Goal: Task Accomplishment & Management: Manage account settings

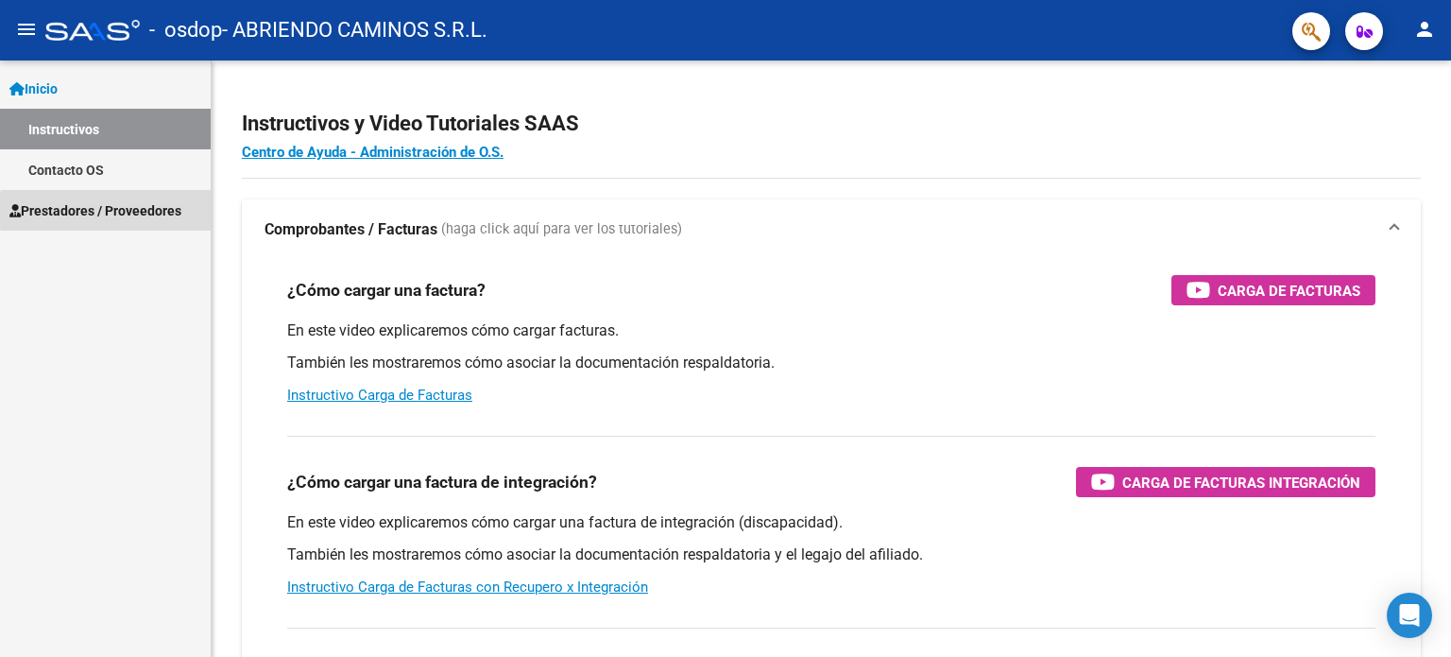
click at [159, 211] on span "Prestadores / Proveedores" at bounding box center [95, 210] width 172 height 21
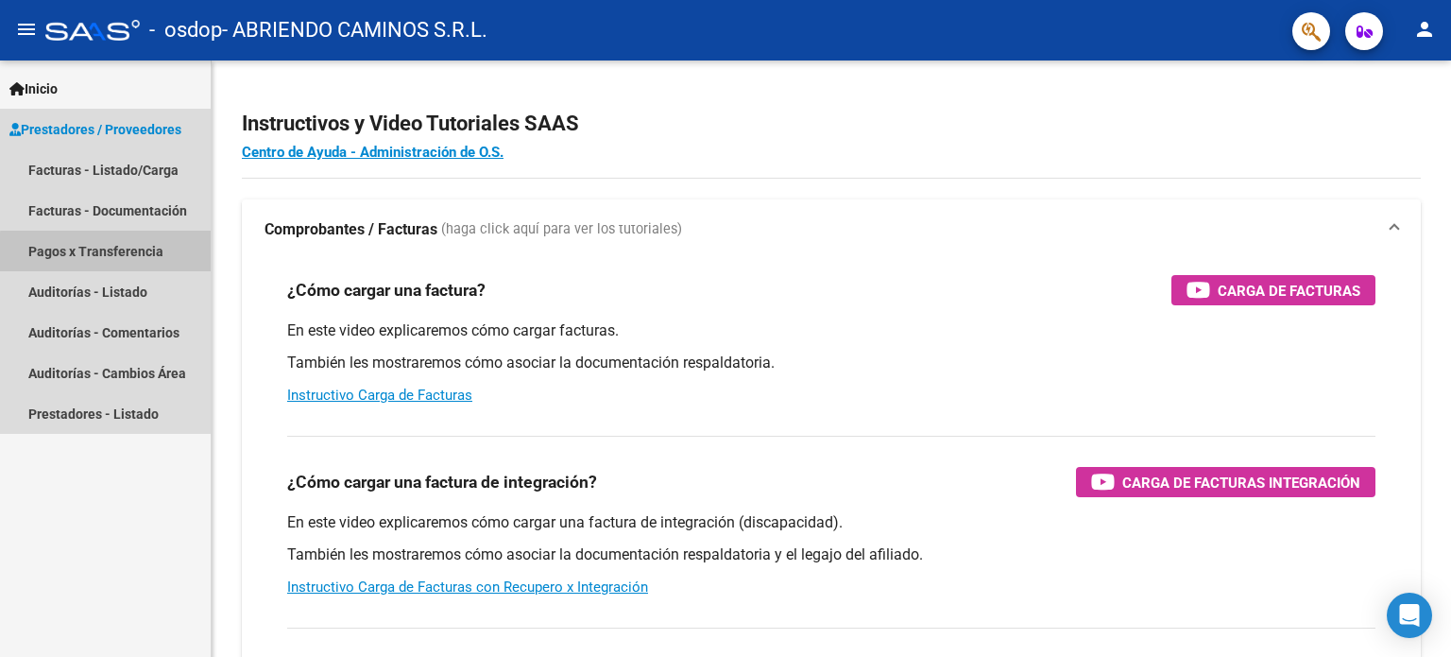
click at [169, 256] on link "Pagos x Transferencia" at bounding box center [105, 250] width 211 height 41
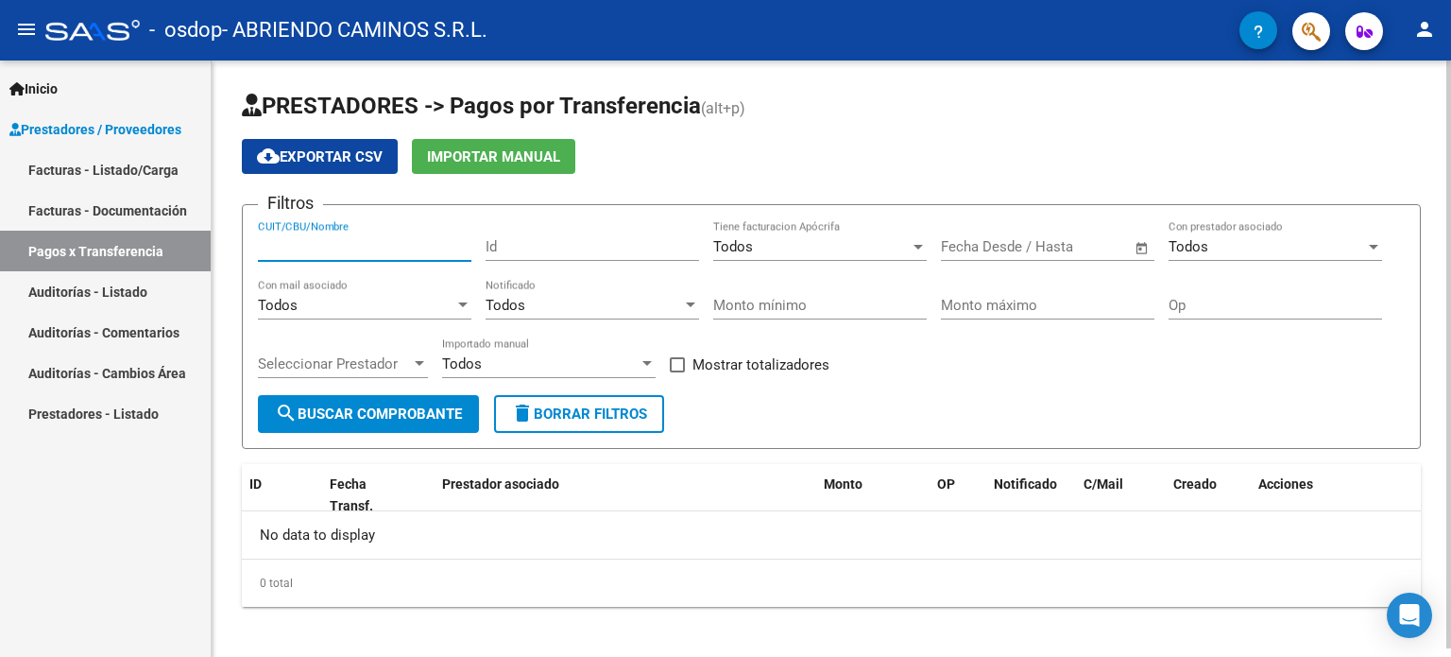
click at [377, 242] on input "CUIT/CBU/Nombre" at bounding box center [364, 246] width 213 height 17
type input "30714827797"
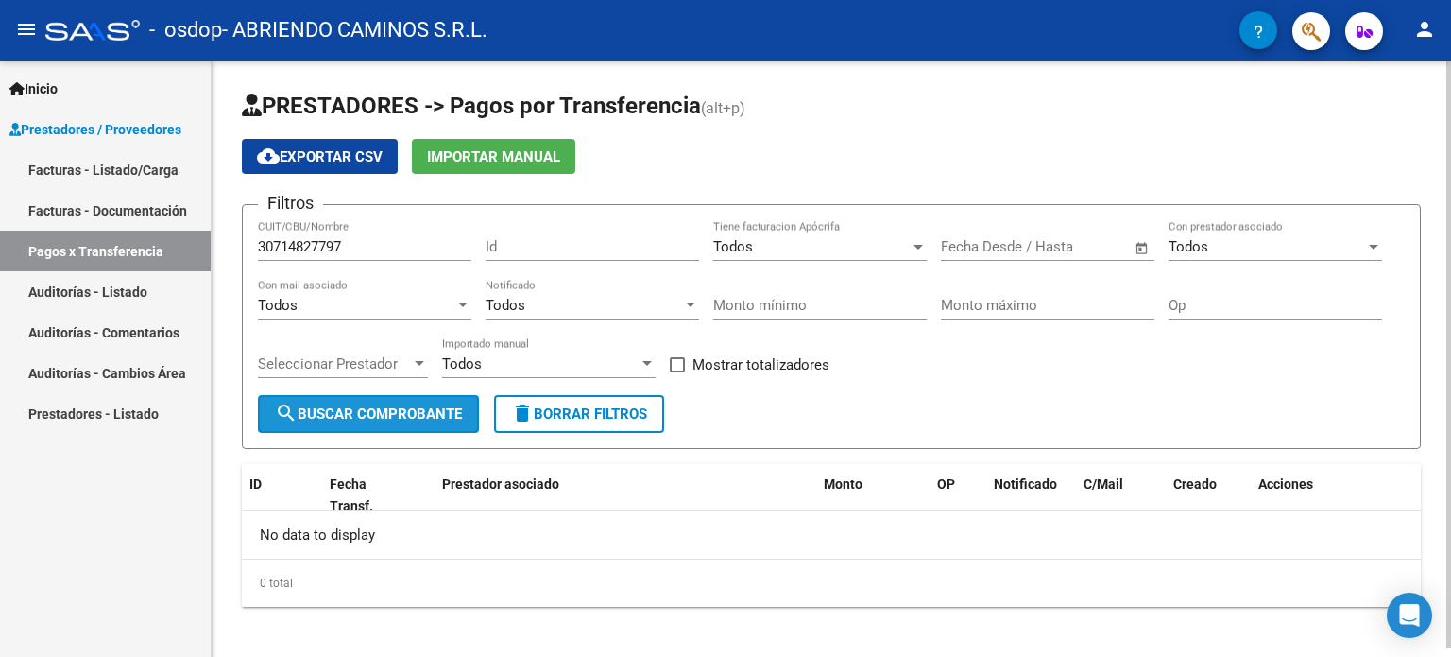
click at [400, 423] on button "search Buscar Comprobante" at bounding box center [368, 414] width 221 height 38
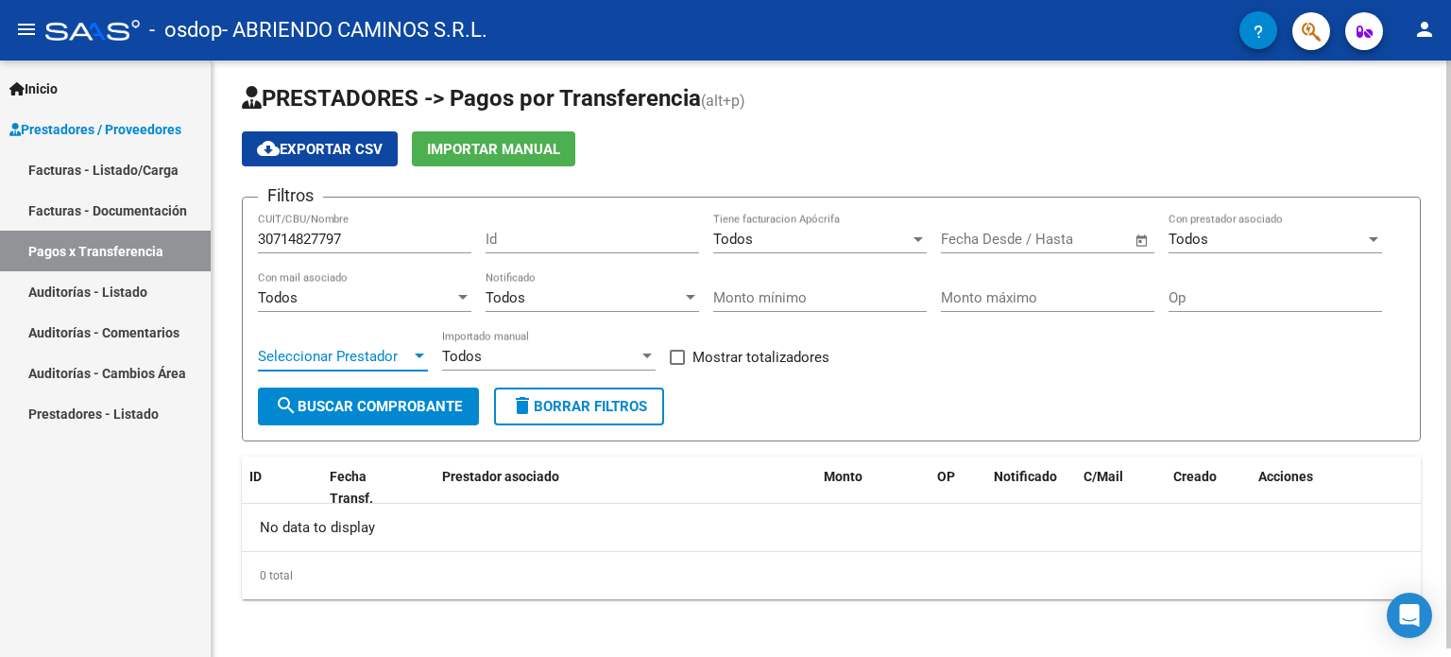
click at [421, 349] on div at bounding box center [419, 356] width 17 height 15
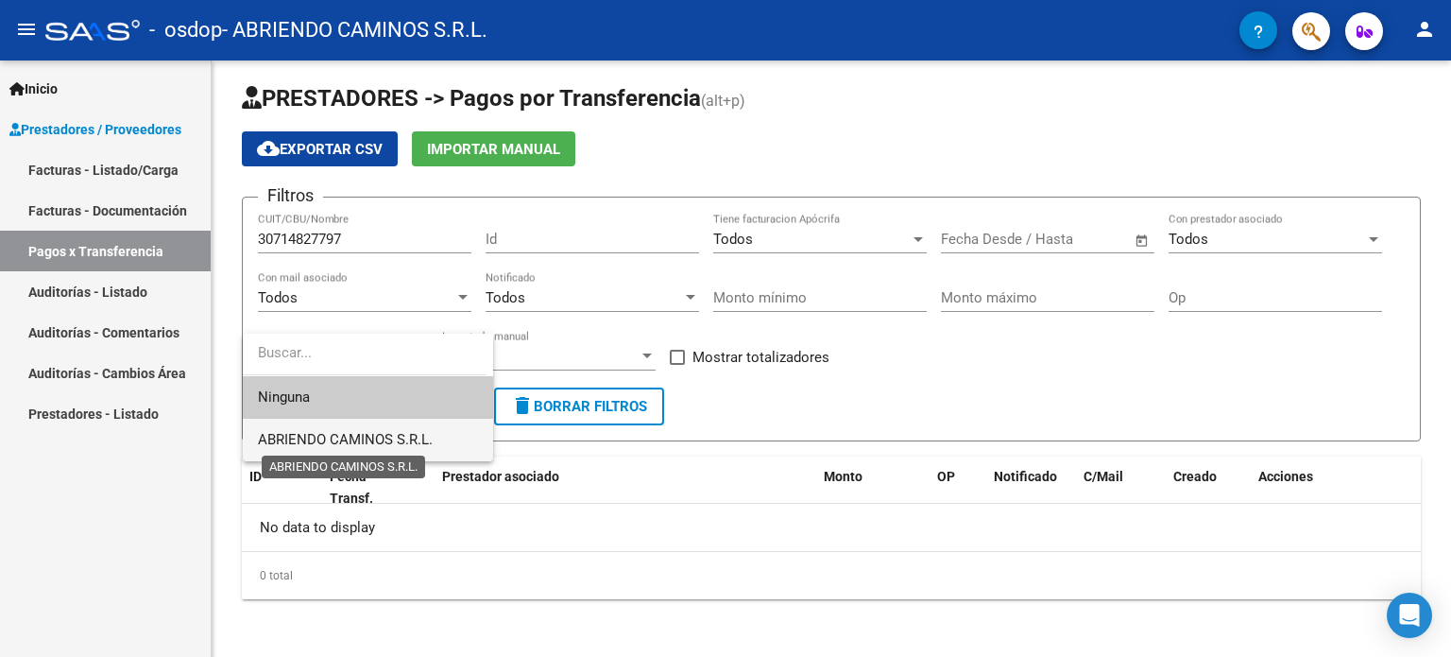
click at [387, 437] on span "ABRIENDO CAMINOS S.R.L." at bounding box center [345, 439] width 175 height 17
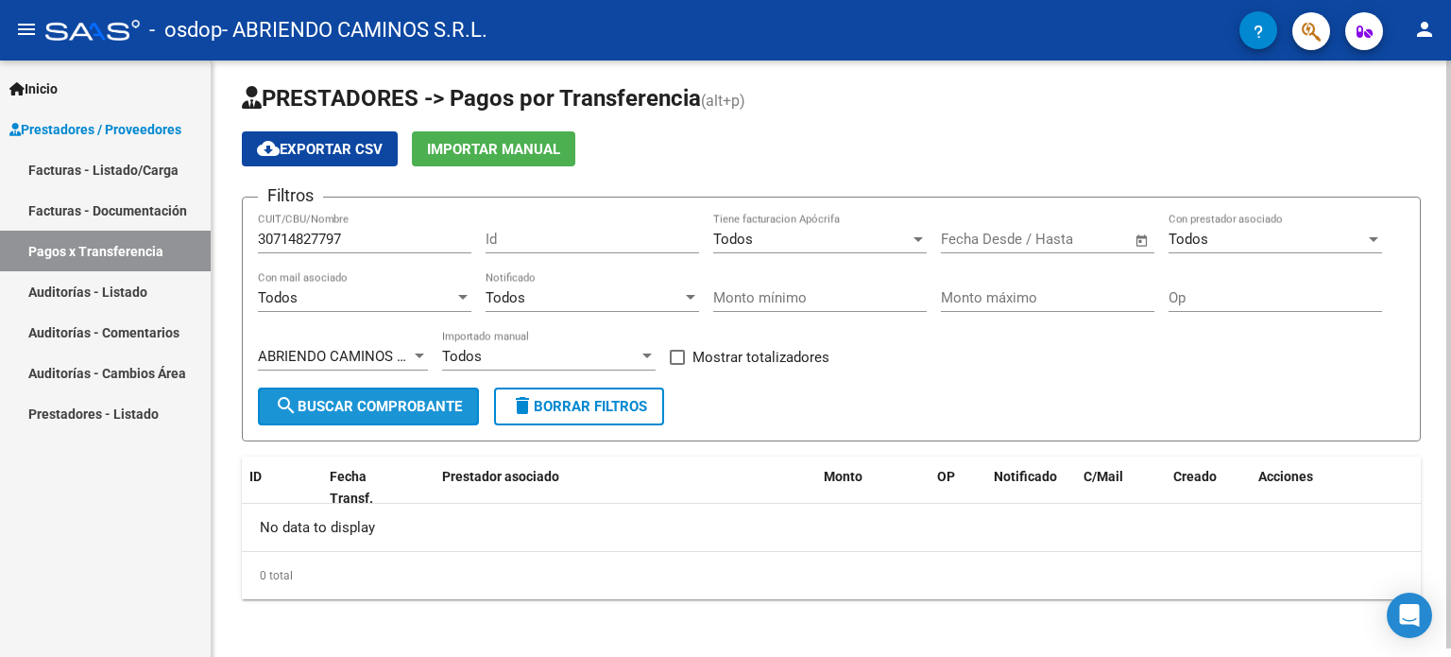
click at [391, 407] on span "search Buscar Comprobante" at bounding box center [368, 406] width 187 height 17
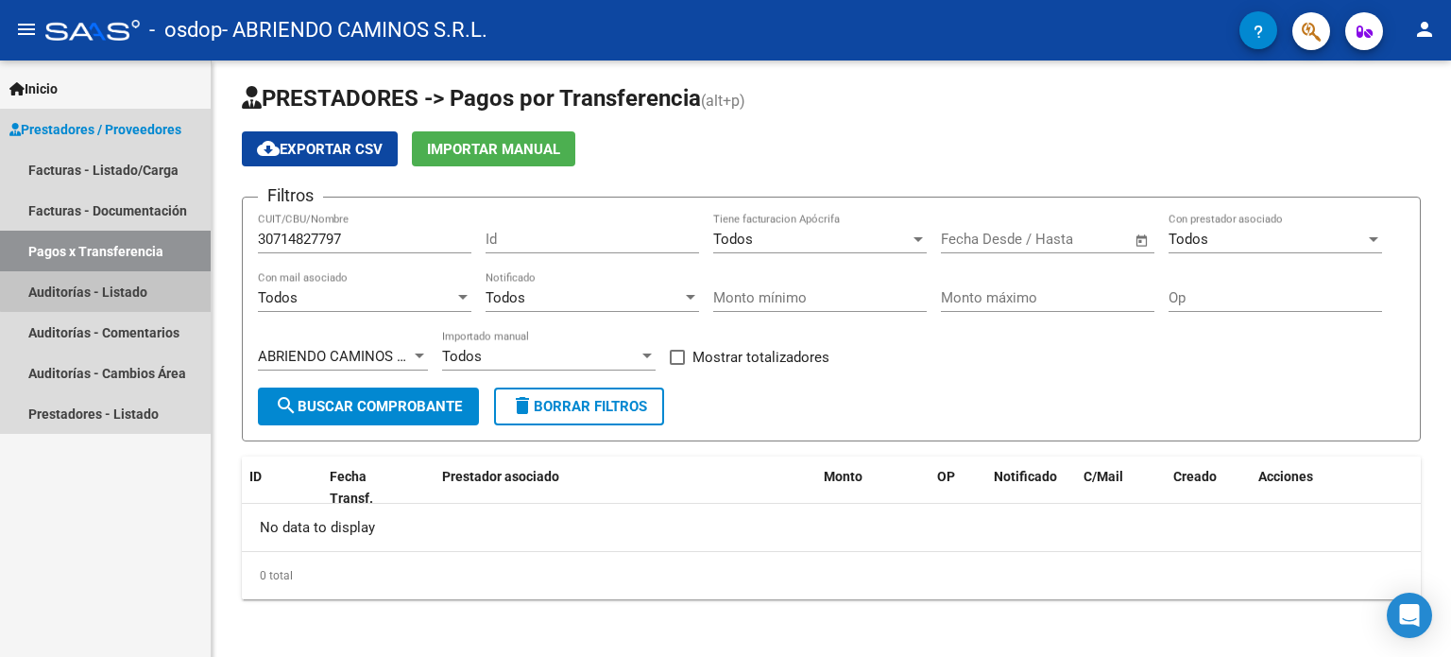
click at [125, 284] on link "Auditorías - Listado" at bounding box center [105, 291] width 211 height 41
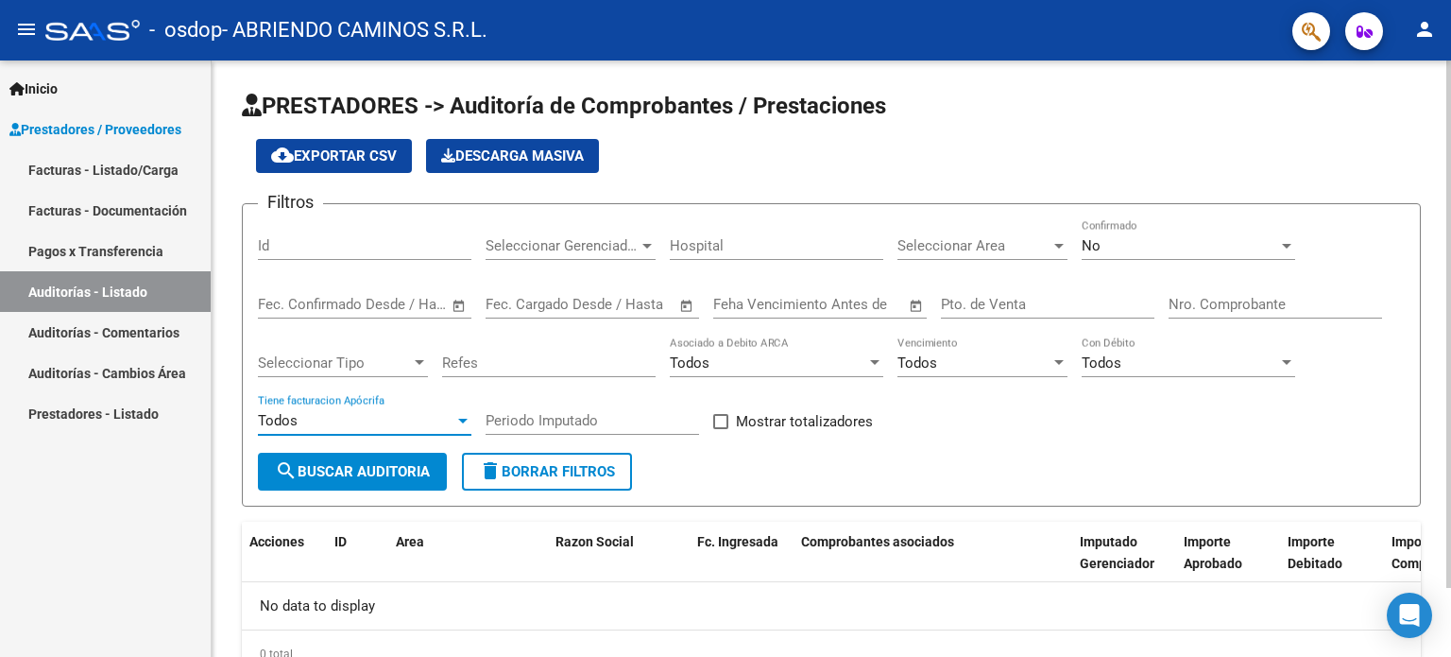
click at [455, 421] on div at bounding box center [462, 420] width 17 height 15
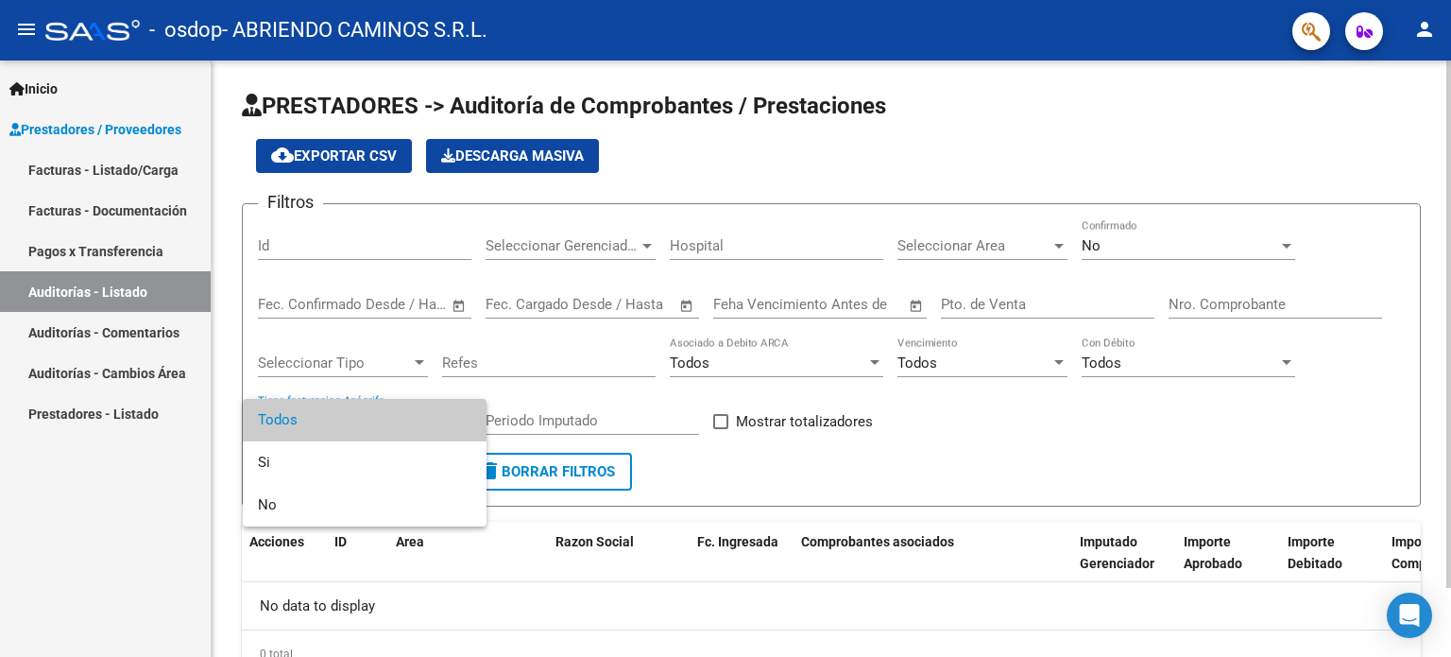
click at [454, 420] on span "Todos" at bounding box center [364, 420] width 213 height 43
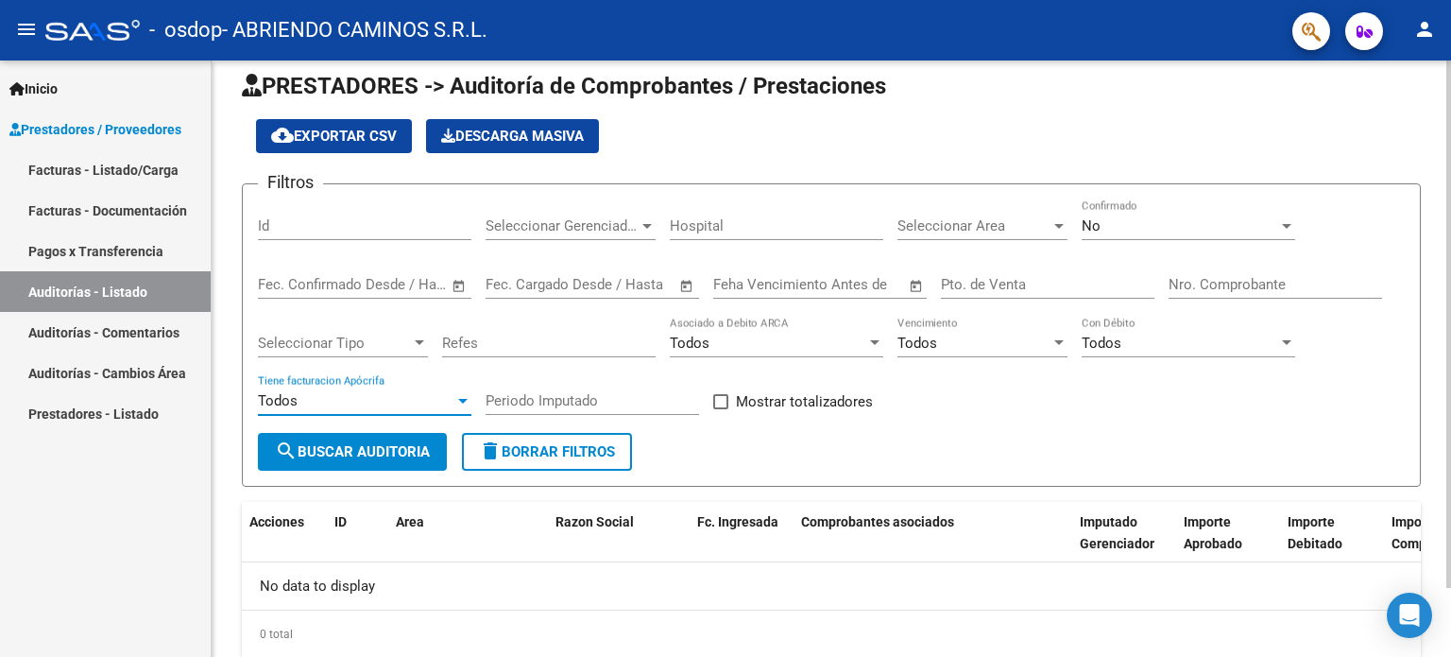
scroll to position [78, 0]
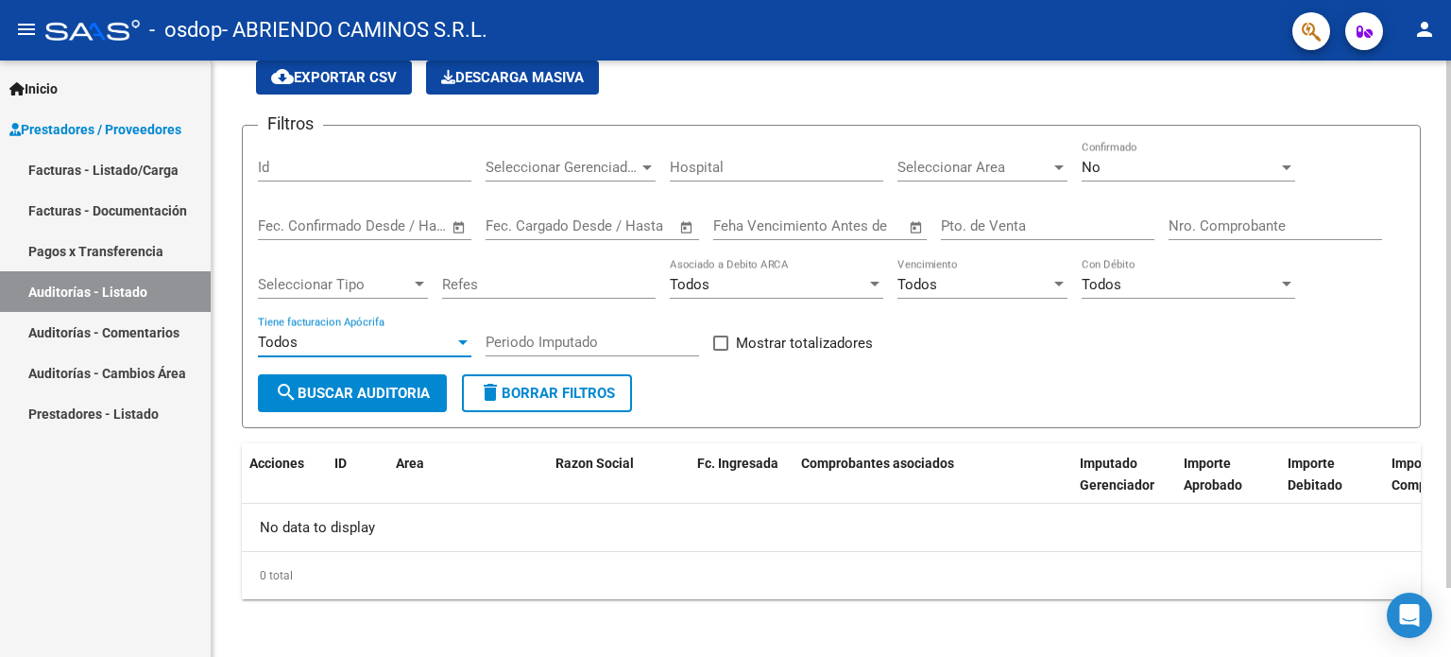
click at [409, 396] on span "search Buscar Auditoria" at bounding box center [352, 392] width 155 height 17
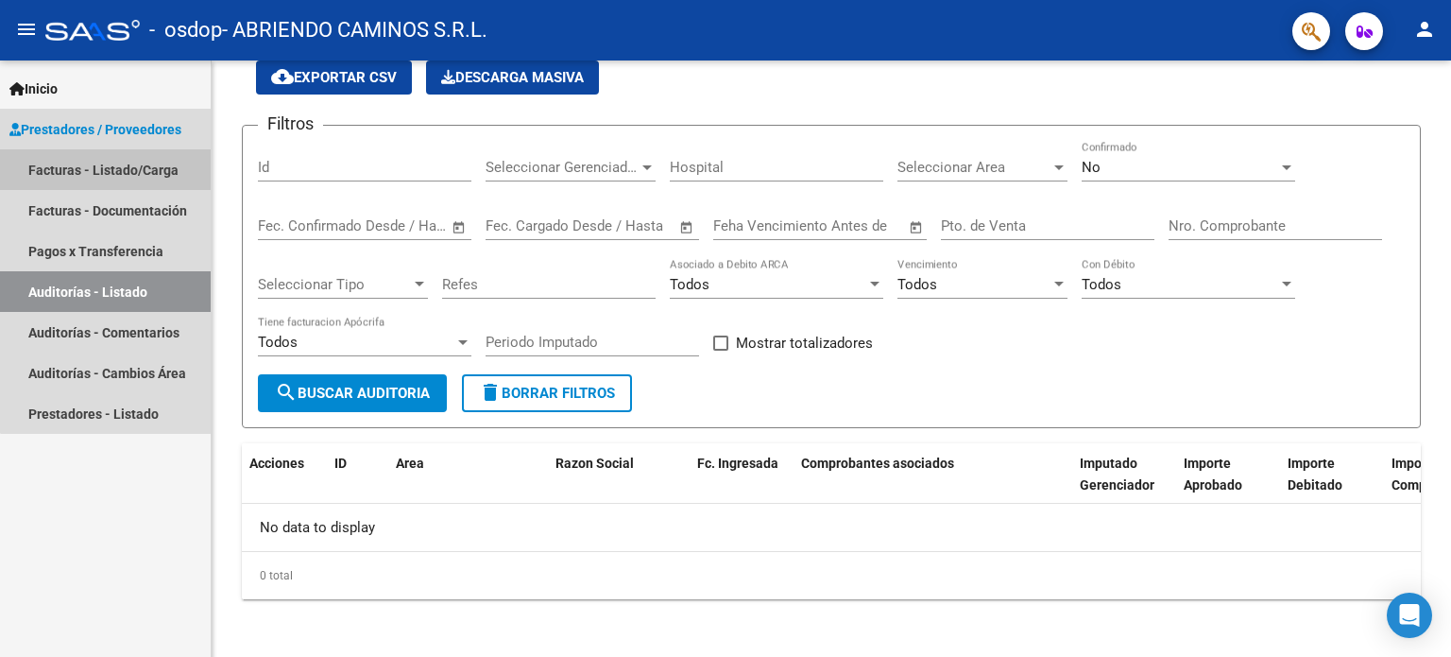
click at [151, 168] on link "Facturas - Listado/Carga" at bounding box center [105, 169] width 211 height 41
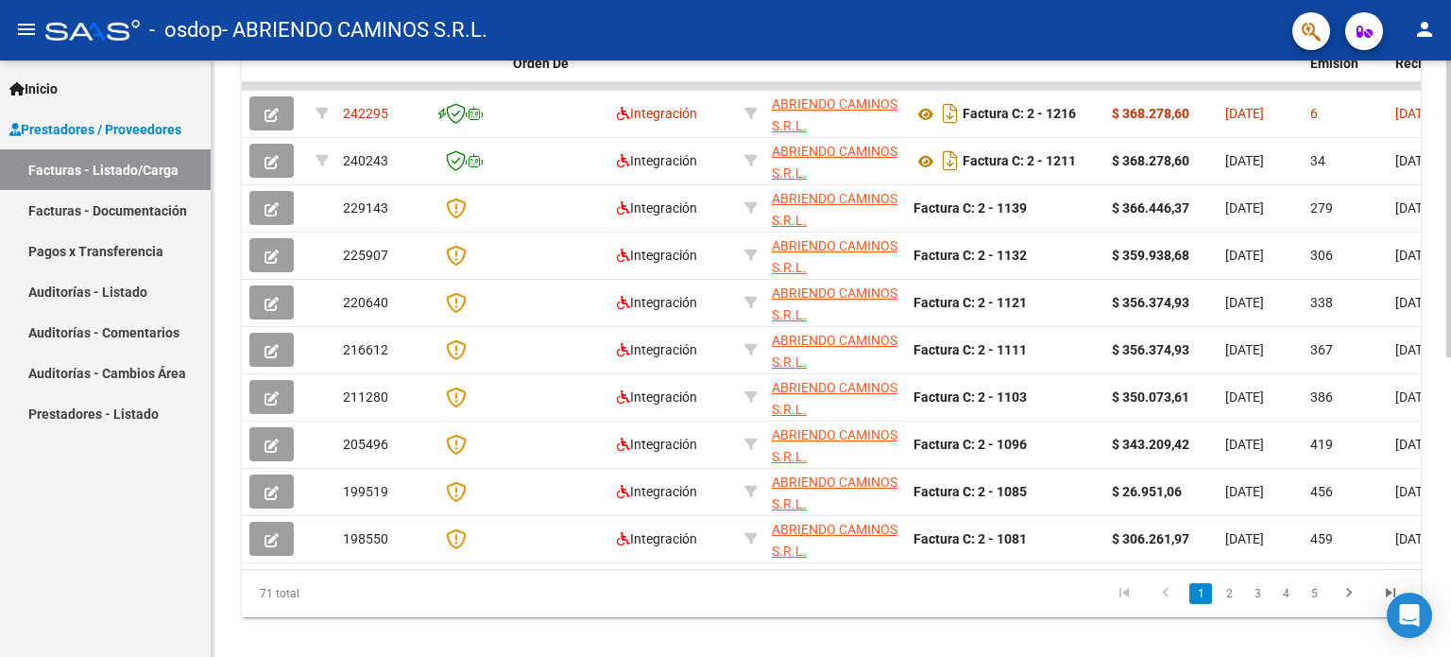
scroll to position [603, 0]
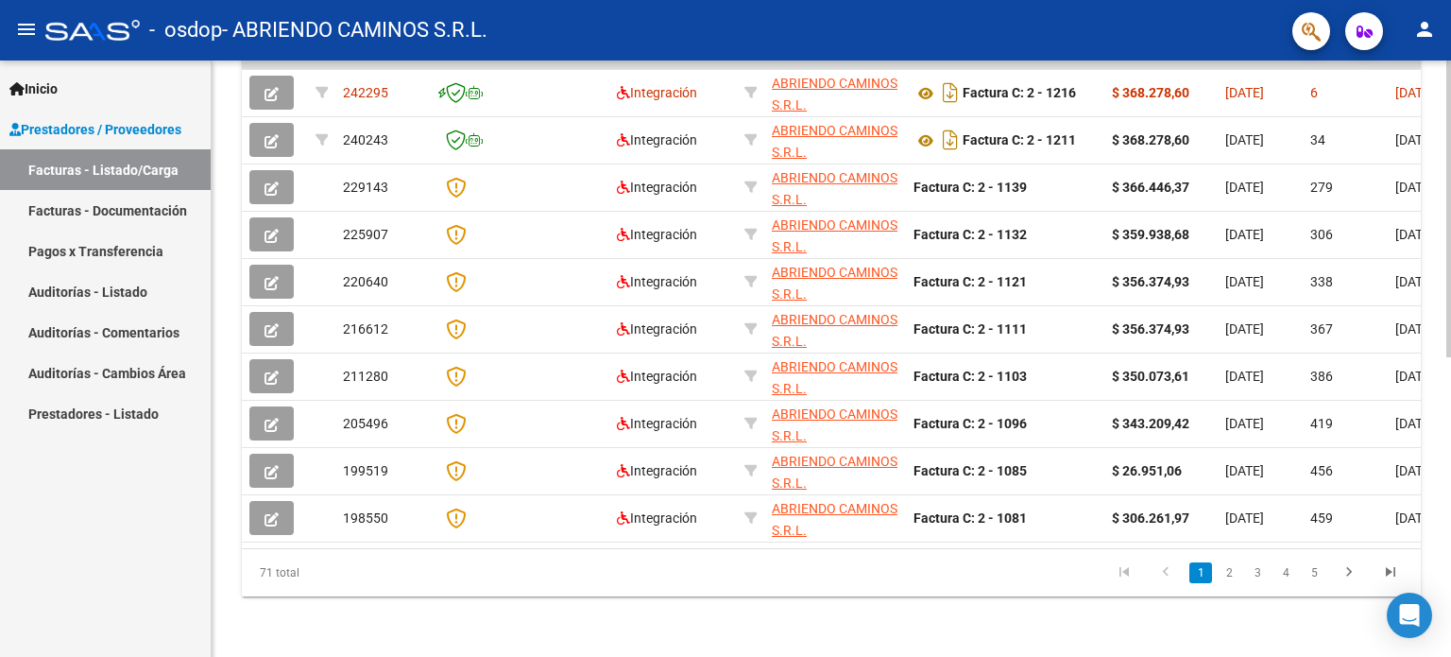
click at [1447, 617] on div at bounding box center [1448, 508] width 5 height 297
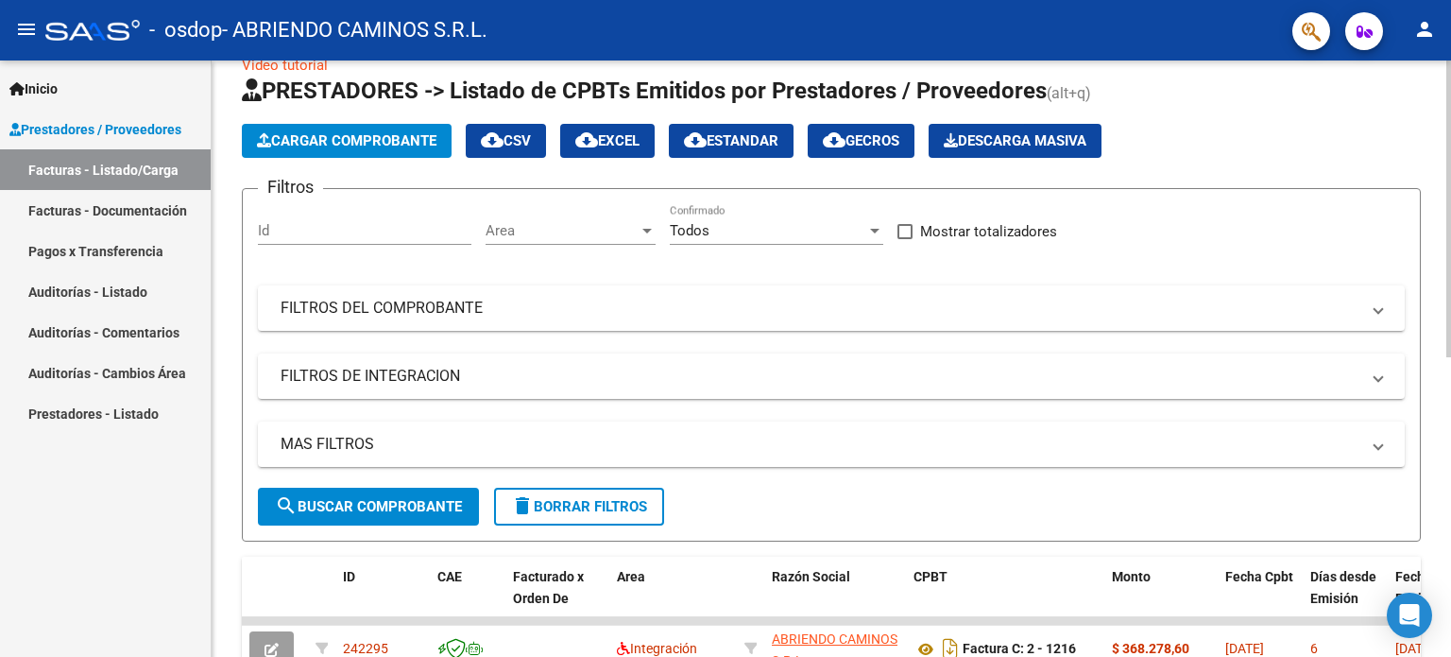
scroll to position [0, 0]
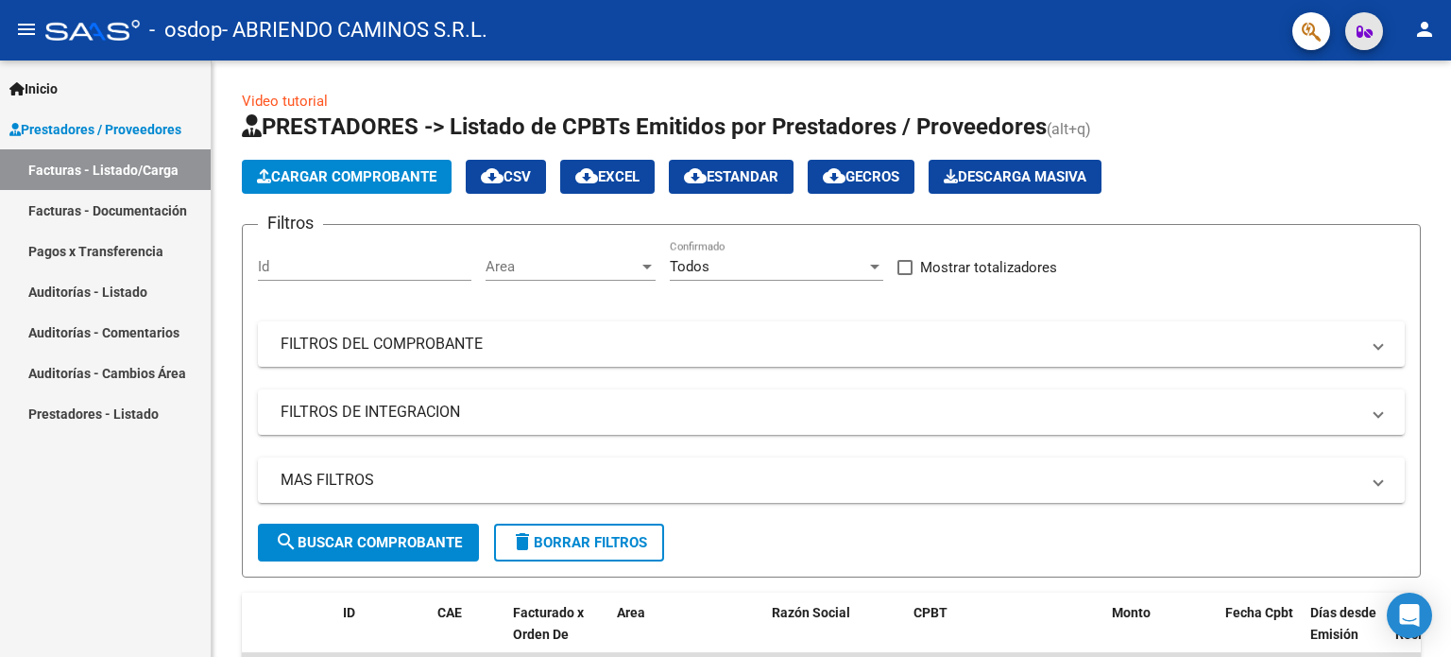
click at [1367, 29] on icon "button" at bounding box center [1365, 32] width 16 height 14
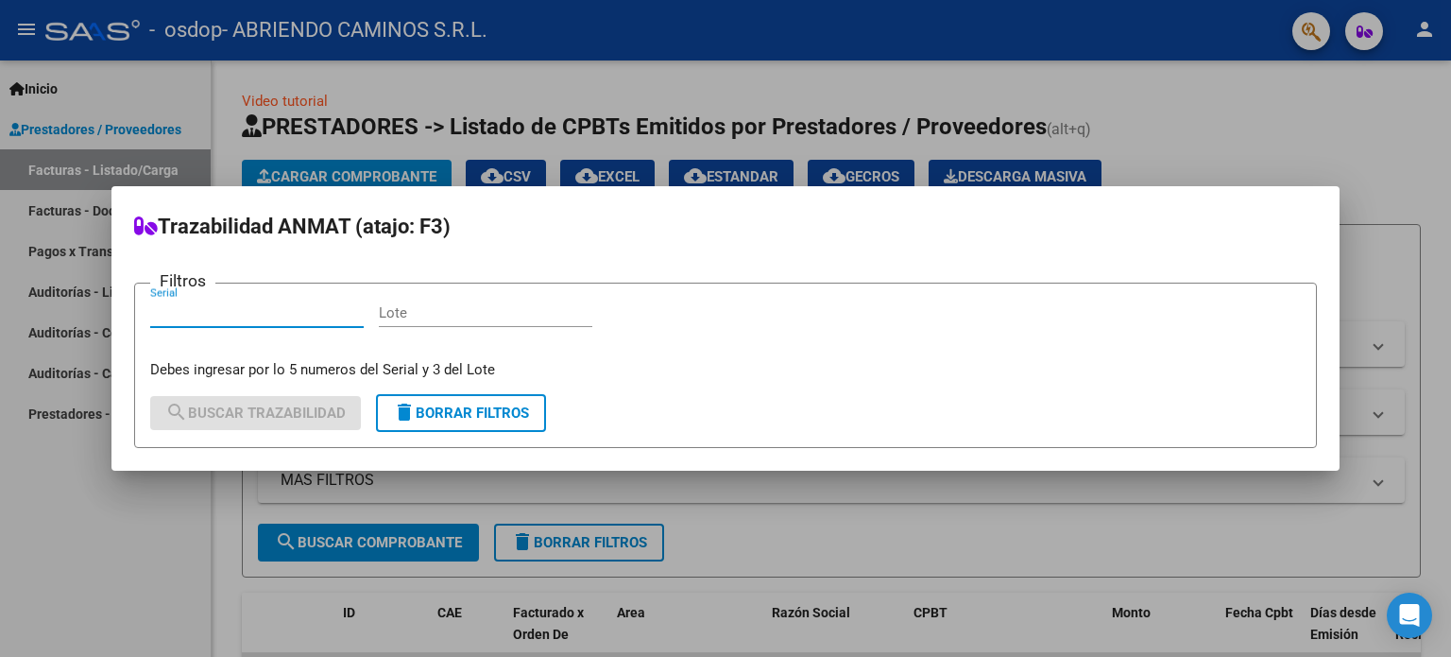
click at [1402, 201] on div at bounding box center [725, 328] width 1451 height 657
